Goal: Transaction & Acquisition: Purchase product/service

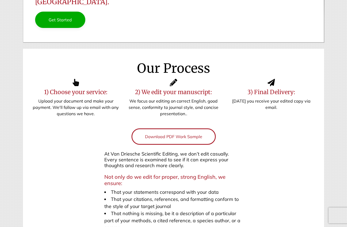
scroll to position [106, 0]
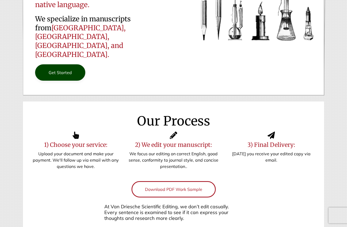
click at [62, 64] on link "Get Started" at bounding box center [60, 72] width 50 height 16
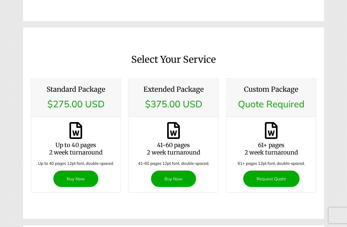
scroll to position [597, 0]
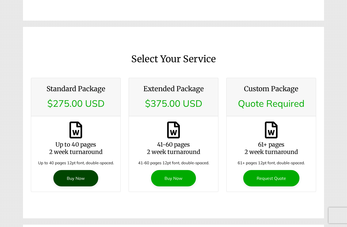
click at [73, 170] on link "Buy Now" at bounding box center [75, 178] width 45 height 16
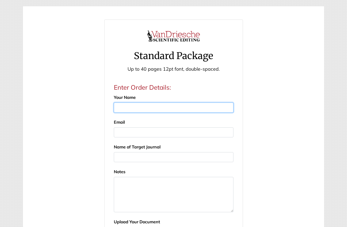
click at [139, 109] on input "Your Name" at bounding box center [173, 108] width 119 height 10
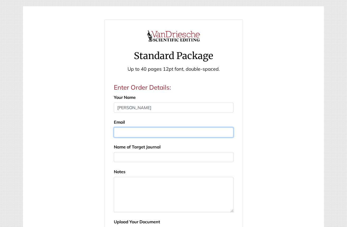
click at [135, 132] on input "Email" at bounding box center [173, 132] width 119 height 10
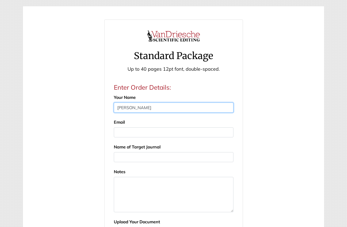
click at [135, 108] on input "[PERSON_NAME]" at bounding box center [173, 108] width 119 height 10
type input "[PERSON_NAME]"
type input "쨰"
click at [142, 108] on input "WON IL" at bounding box center [173, 108] width 119 height 10
type input "WON IL [PERSON_NAME]"
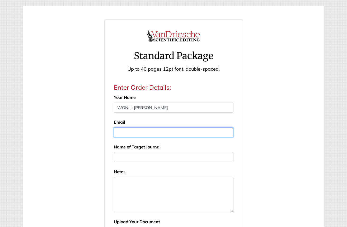
click at [144, 135] on input "Email" at bounding box center [173, 132] width 119 height 10
type input "[EMAIL_ADDRESS][DOMAIN_NAME]"
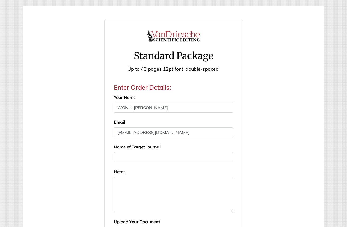
click at [67, 165] on div "Standard Package Up to 40 pages 12pt font, double-spaced. Enter Order Details: …" at bounding box center [173, 194] width 293 height 348
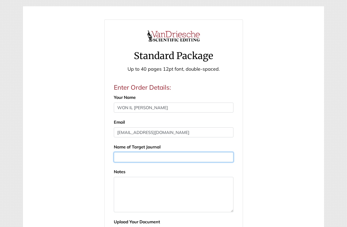
click at [159, 158] on input "text" at bounding box center [173, 157] width 119 height 10
type input "Insects"
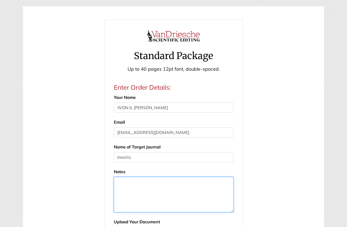
click at [135, 187] on textarea at bounding box center [173, 194] width 119 height 35
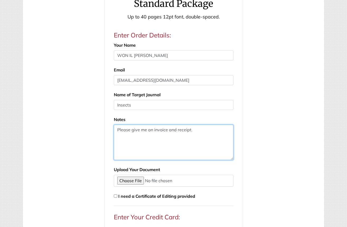
scroll to position [53, 0]
type textarea "Please give me an invoice and receipt."
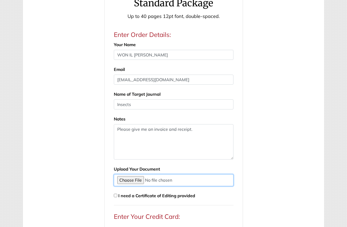
click at [127, 178] on input "file" at bounding box center [173, 180] width 119 height 12
type input "C:\fakepath\pinecaterpillar_matrix_model_20250813-1.docx"
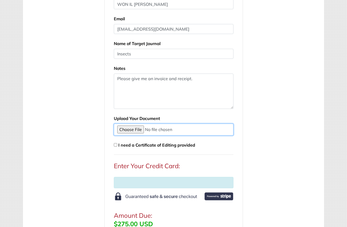
scroll to position [106, 0]
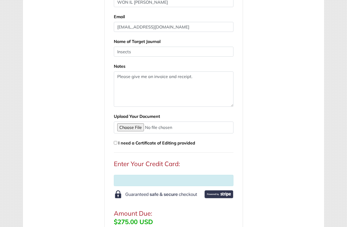
click at [115, 143] on input "checkbox" at bounding box center [115, 142] width 3 height 3
checkbox input "true"
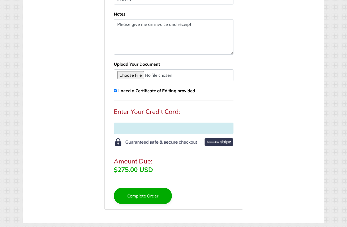
scroll to position [158, 0]
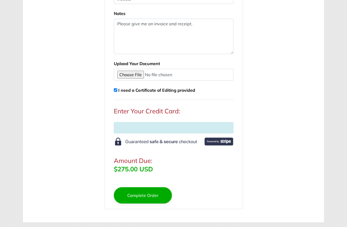
drag, startPoint x: 148, startPoint y: 226, endPoint x: 91, endPoint y: 227, distance: 57.5
click at [148, 227] on body "Standard Package Up to 40 pages 12pt font, double-spaced. Enter Order Details: …" at bounding box center [173, 79] width 347 height 462
click at [9, 189] on body "Standard Package Up to 40 pages 12pt font, double-spaced. Enter Order Details: …" at bounding box center [173, 79] width 347 height 462
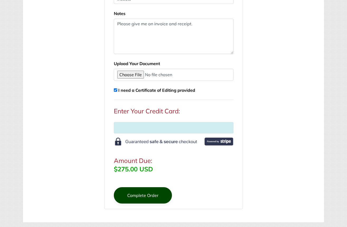
click at [146, 198] on button "Complete Order" at bounding box center [143, 195] width 58 height 16
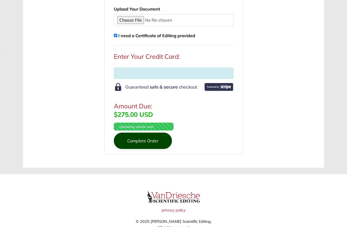
scroll to position [237, 0]
